Goal: Transaction & Acquisition: Book appointment/travel/reservation

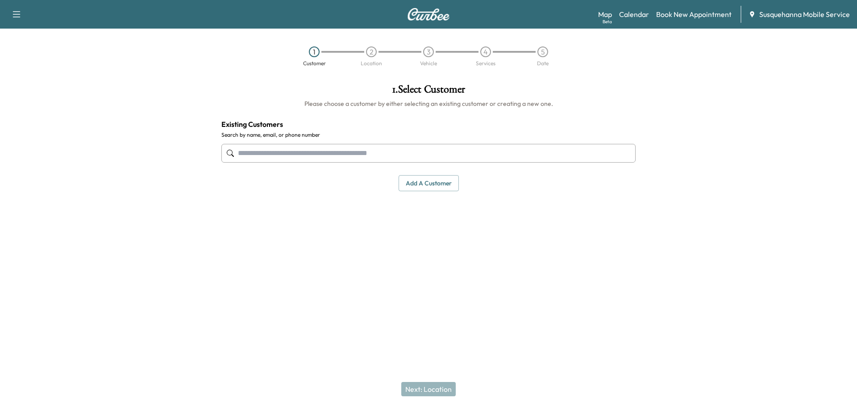
click at [668, 137] on div at bounding box center [750, 179] width 214 height 204
drag, startPoint x: 442, startPoint y: 271, endPoint x: 420, endPoint y: 260, distance: 24.8
click at [423, 261] on div "1 . Select Customer Please choose a customer by either selecting an existing cu…" at bounding box center [428, 179] width 429 height 204
drag, startPoint x: 134, startPoint y: 88, endPoint x: 258, endPoint y: 188, distance: 159.8
click at [138, 91] on div at bounding box center [107, 179] width 214 height 204
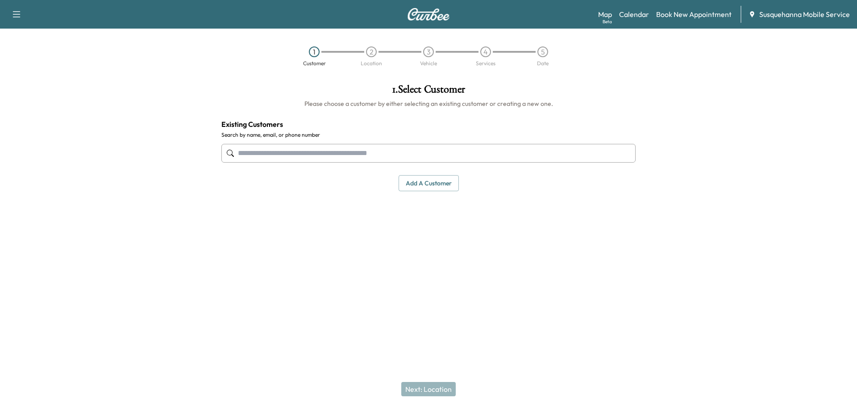
drag, startPoint x: 440, startPoint y: 267, endPoint x: 638, endPoint y: 178, distance: 217.6
click at [459, 263] on div "1 . Select Customer Please choose a customer by either selecting an existing cu…" at bounding box center [428, 179] width 429 height 204
click at [613, 185] on div "Add a customer" at bounding box center [428, 183] width 414 height 17
click at [310, 261] on div "1 . Select Customer Please choose a customer by either selecting an existing cu…" at bounding box center [428, 179] width 429 height 204
click at [316, 227] on div "1 . Select Customer Please choose a customer by either selecting an existing cu…" at bounding box center [428, 179] width 429 height 204
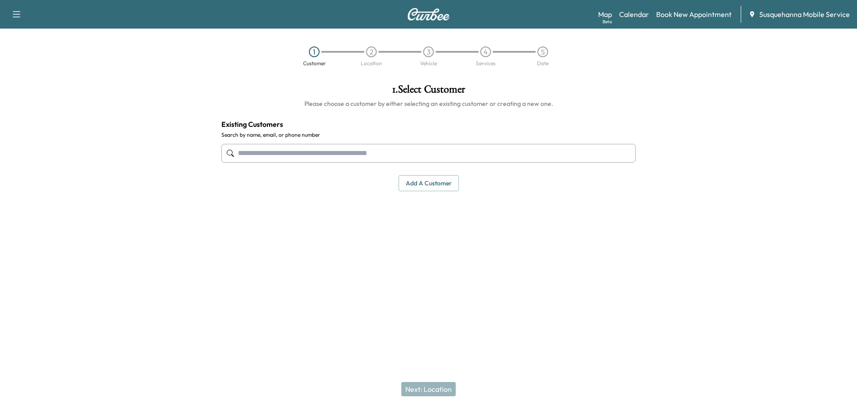
click at [711, 127] on div at bounding box center [750, 179] width 214 height 204
drag, startPoint x: 536, startPoint y: 256, endPoint x: 321, endPoint y: 221, distance: 217.3
click at [513, 259] on div "1 . Select Customer Please choose a customer by either selecting an existing cu…" at bounding box center [428, 179] width 429 height 204
drag, startPoint x: 175, startPoint y: 112, endPoint x: 232, endPoint y: 75, distance: 68.5
click at [171, 111] on div at bounding box center [107, 179] width 214 height 204
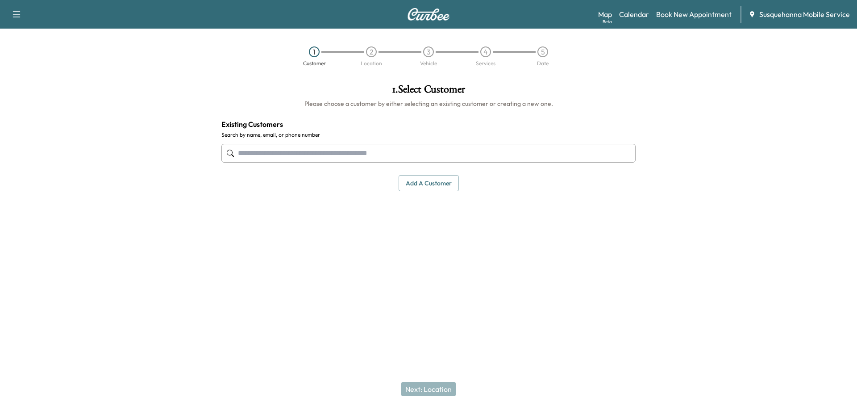
drag, startPoint x: 716, startPoint y: 71, endPoint x: 716, endPoint y: 63, distance: 7.6
click at [716, 66] on div "1 Customer 2 Location 3 Vehicle 4 Services 5 Date" at bounding box center [428, 56] width 857 height 41
